Goal: Transaction & Acquisition: Subscribe to service/newsletter

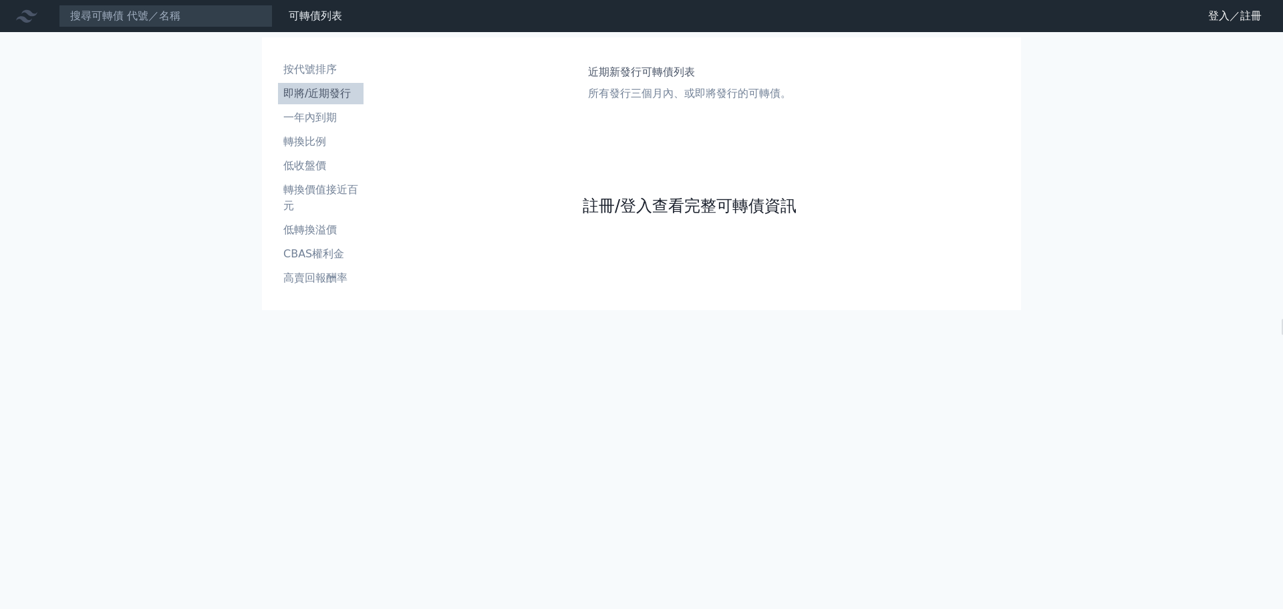
click at [642, 209] on link "註冊/登入查看完整可轉債資訊" at bounding box center [690, 205] width 214 height 21
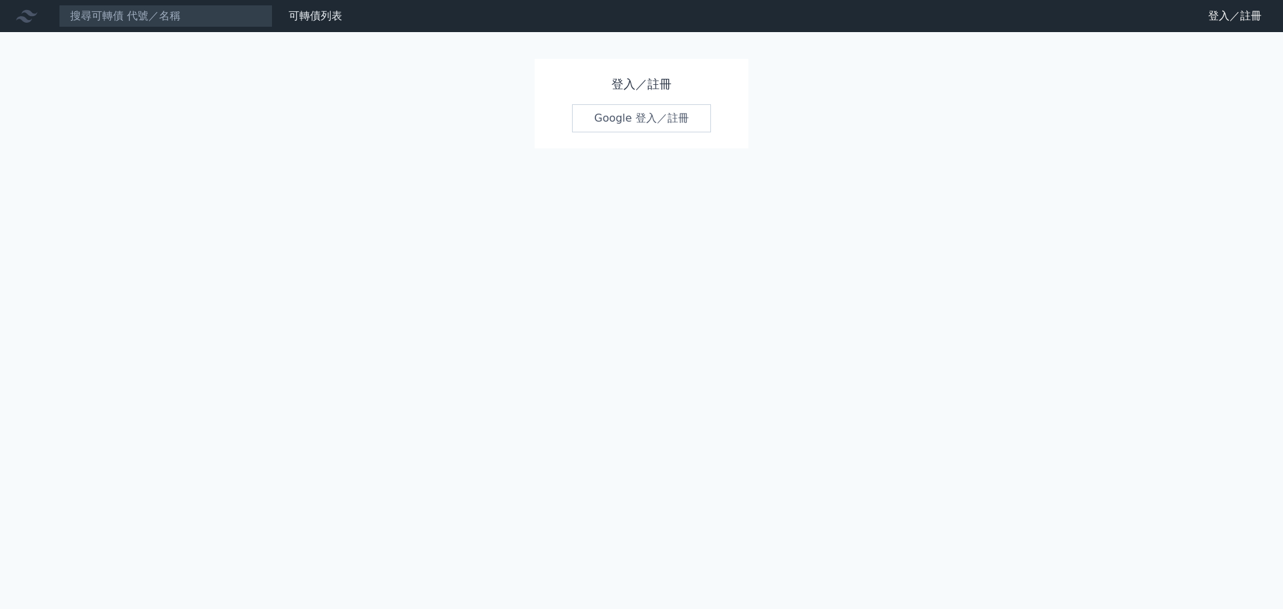
click at [633, 114] on link "Google 登入／註冊" at bounding box center [641, 118] width 139 height 28
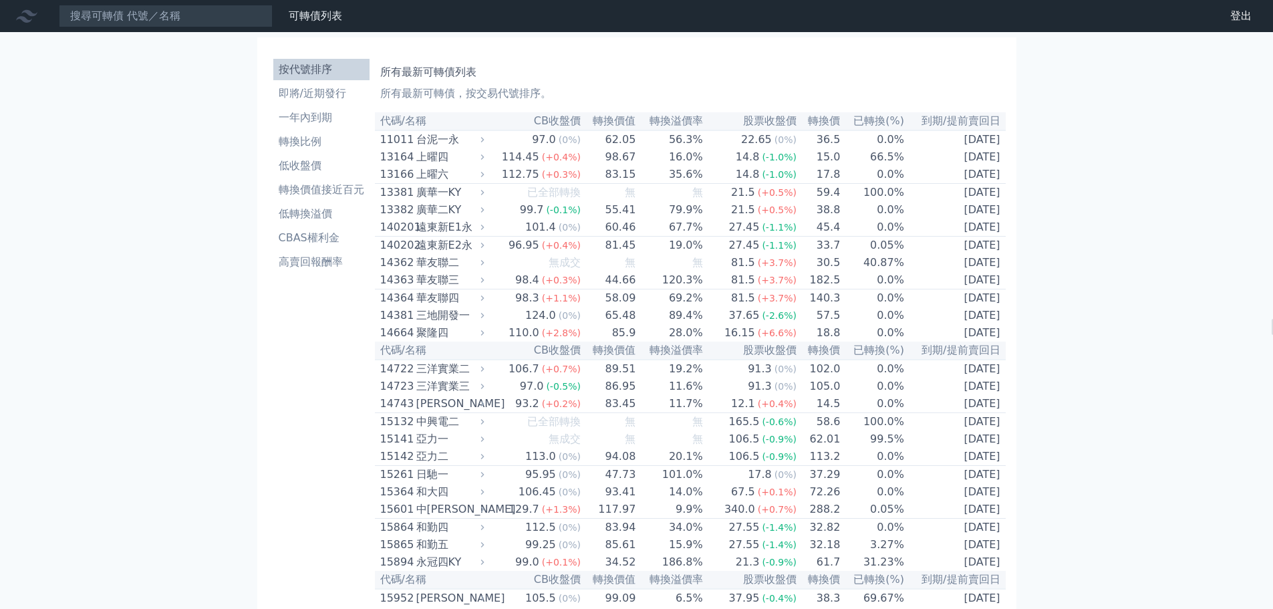
scroll to position [7758, 0]
